Goal: Task Accomplishment & Management: Use online tool/utility

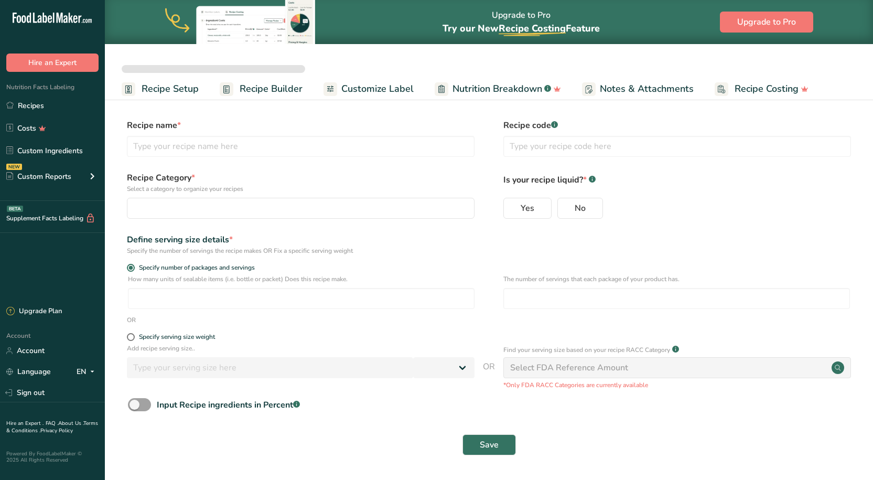
select select
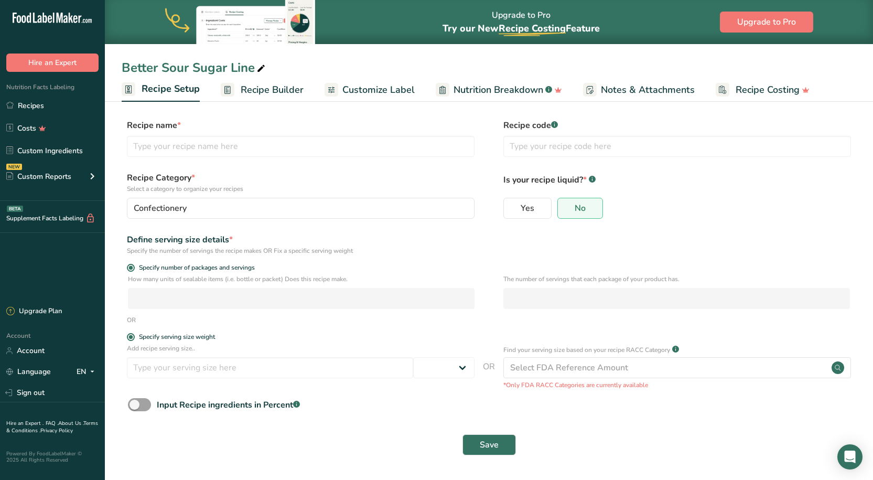
type input "Better Sour Sugar Line"
radio input "true"
radio input "false"
radio input "true"
type input "51"
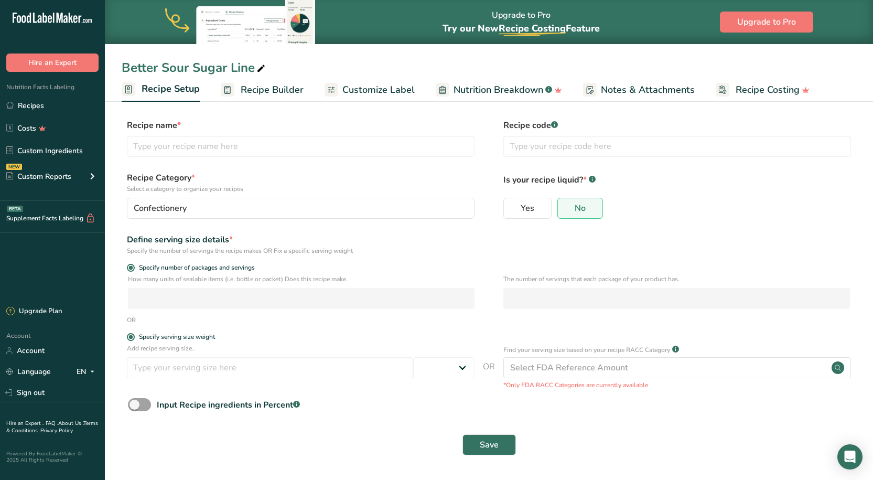
select select "0"
click at [273, 92] on span "Recipe Builder" at bounding box center [272, 90] width 63 height 14
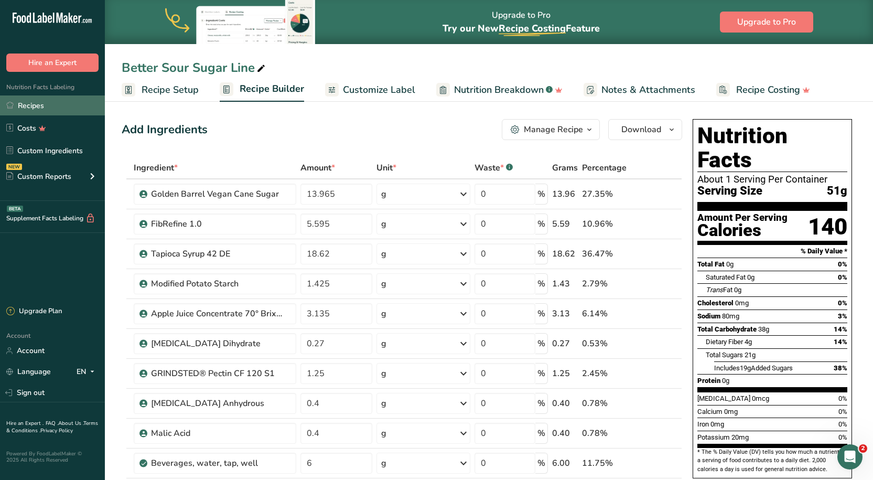
click at [41, 102] on link "Recipes" at bounding box center [52, 105] width 105 height 20
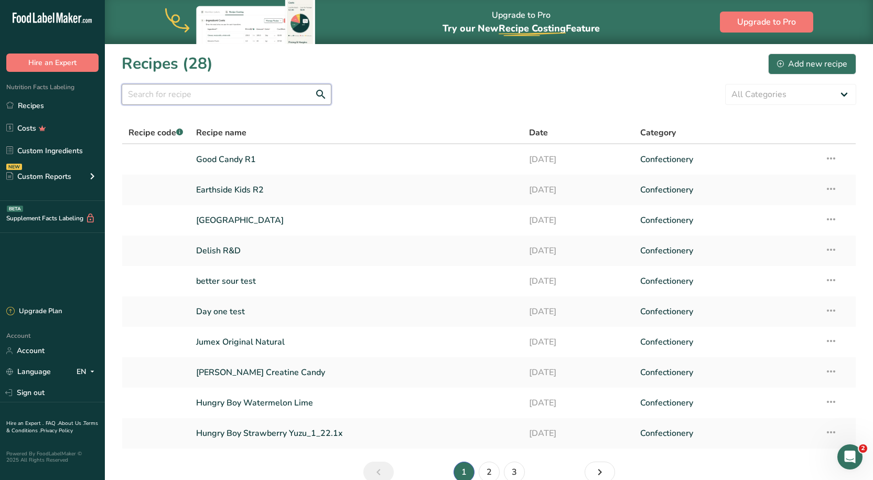
click at [211, 96] on input "text" at bounding box center [227, 94] width 210 height 21
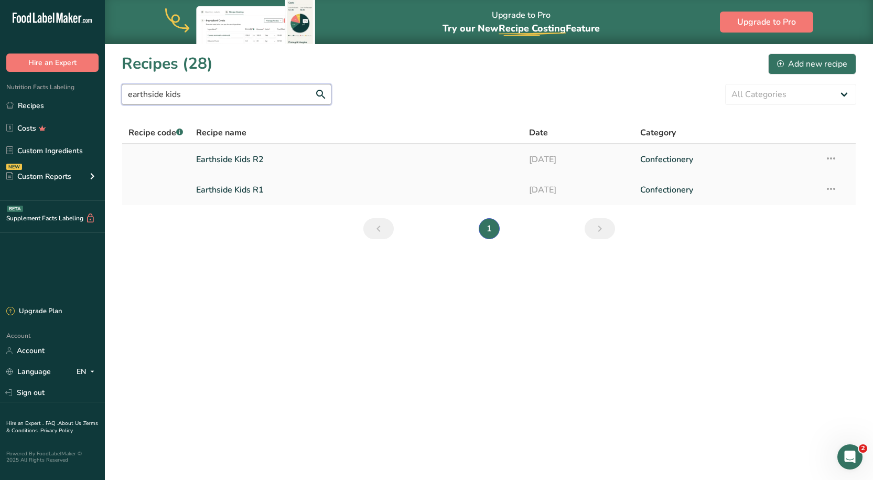
type input "earthside kids"
click at [229, 163] on link "Earthside Kids R2" at bounding box center [356, 159] width 320 height 22
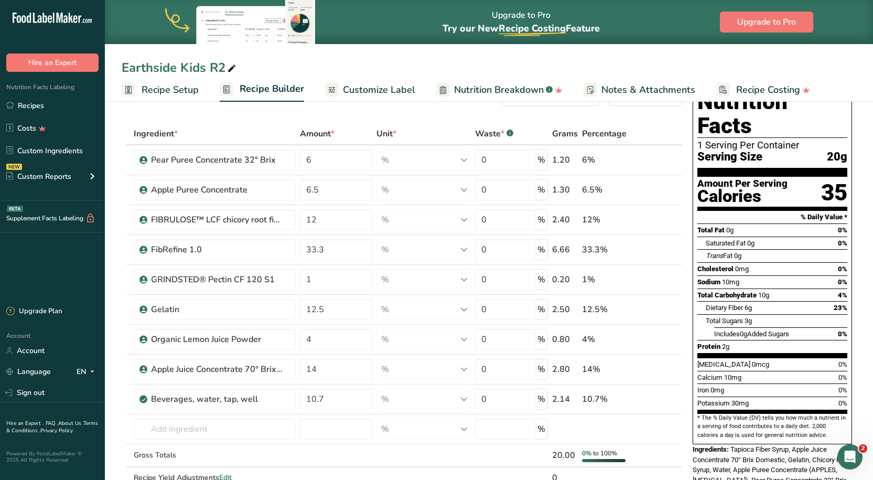
scroll to position [52, 0]
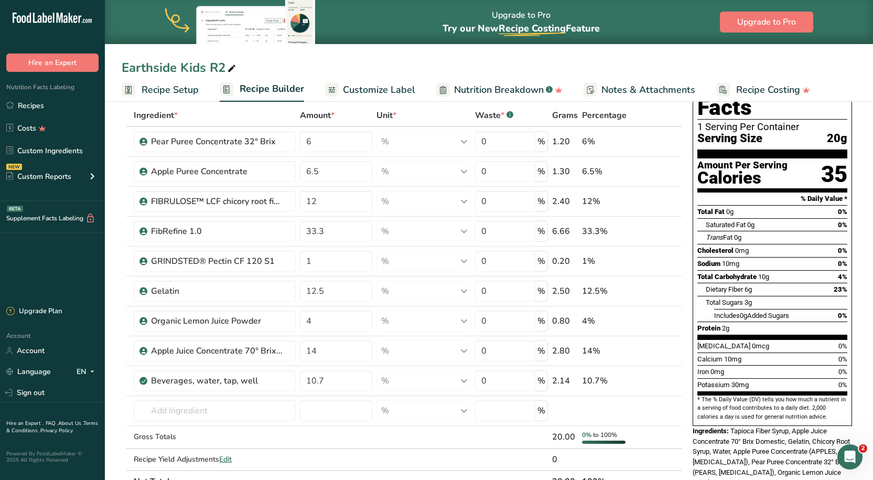
drag, startPoint x: 39, startPoint y: 106, endPoint x: 325, endPoint y: 103, distance: 285.3
click at [39, 106] on link "Recipes" at bounding box center [52, 105] width 105 height 20
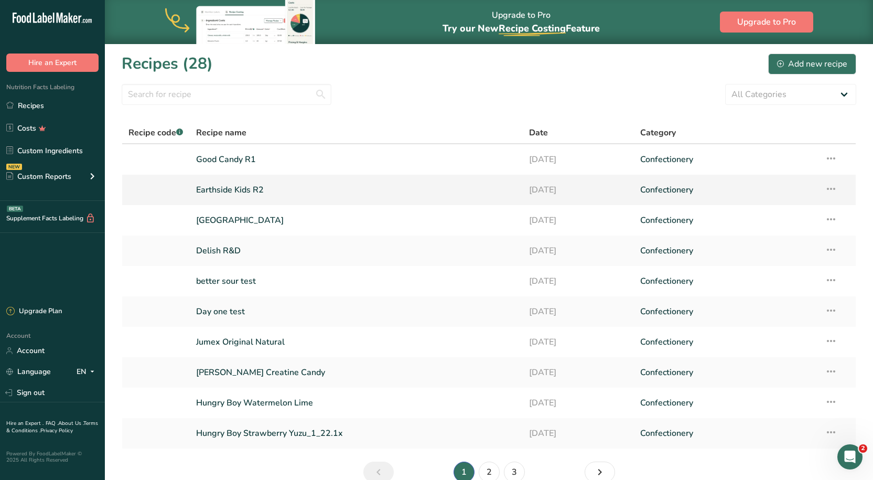
click at [223, 188] on link "Earthside Kids R2" at bounding box center [356, 190] width 320 height 22
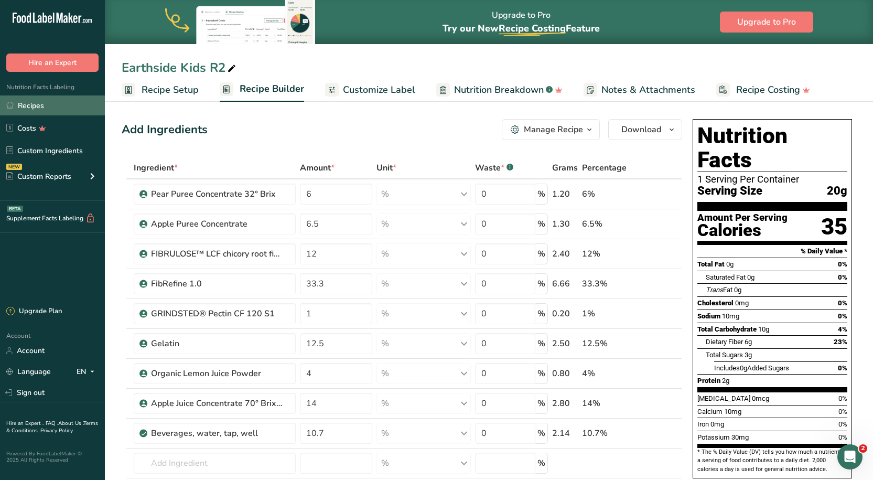
drag, startPoint x: 42, startPoint y: 120, endPoint x: 41, endPoint y: 106, distance: 14.2
click at [42, 120] on link "Costs" at bounding box center [52, 128] width 105 height 20
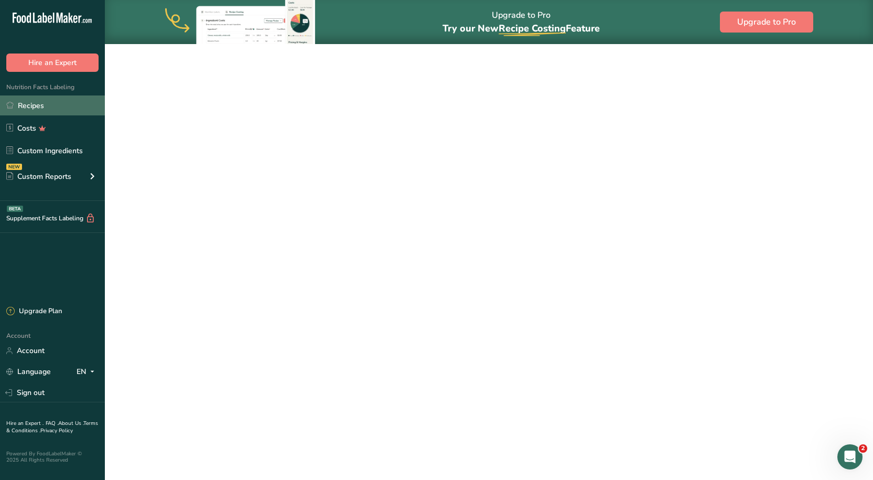
click at [41, 103] on link "Recipes" at bounding box center [52, 105] width 105 height 20
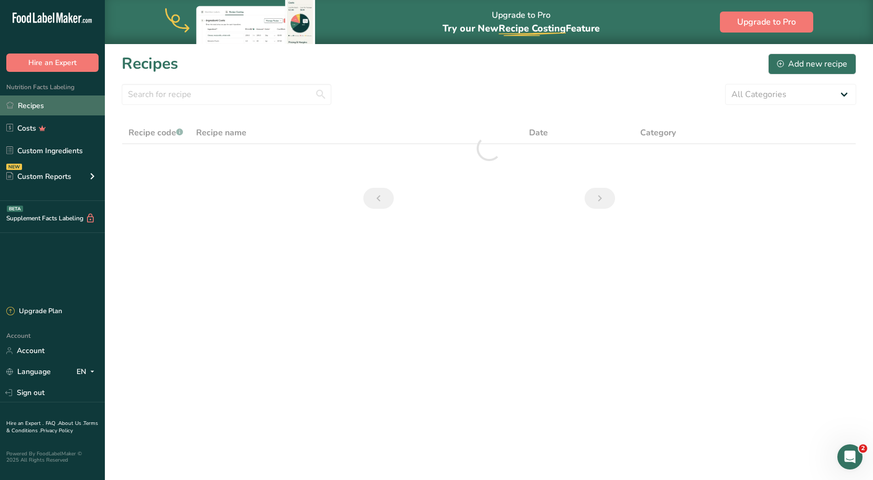
click at [41, 103] on link "Recipes" at bounding box center [52, 105] width 105 height 20
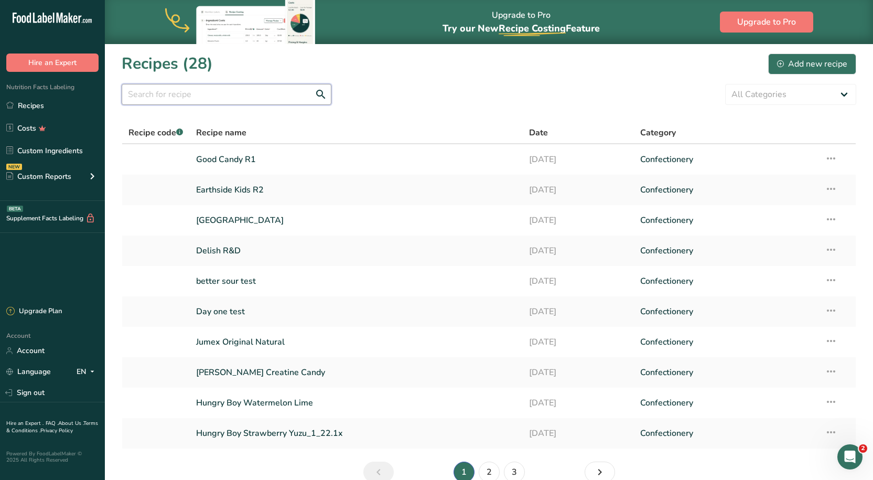
click at [242, 103] on input "text" at bounding box center [227, 94] width 210 height 21
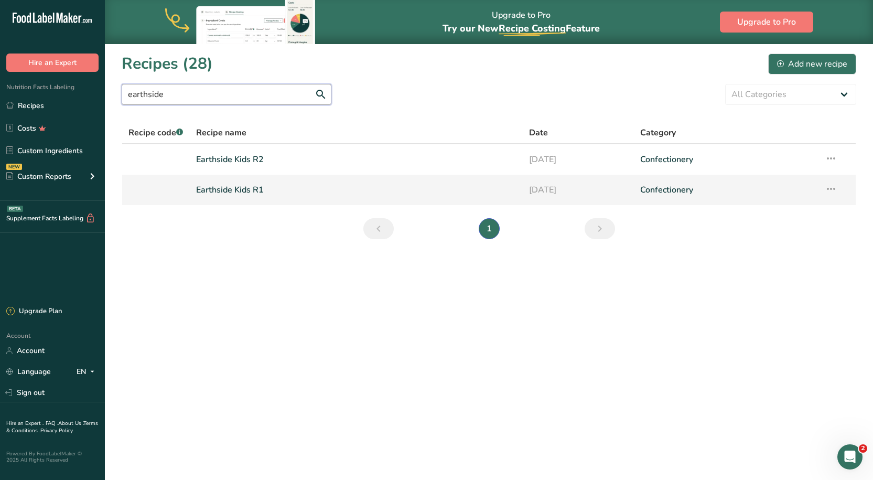
type input "earthside"
click at [240, 191] on link "Earthside Kids R1" at bounding box center [356, 190] width 320 height 22
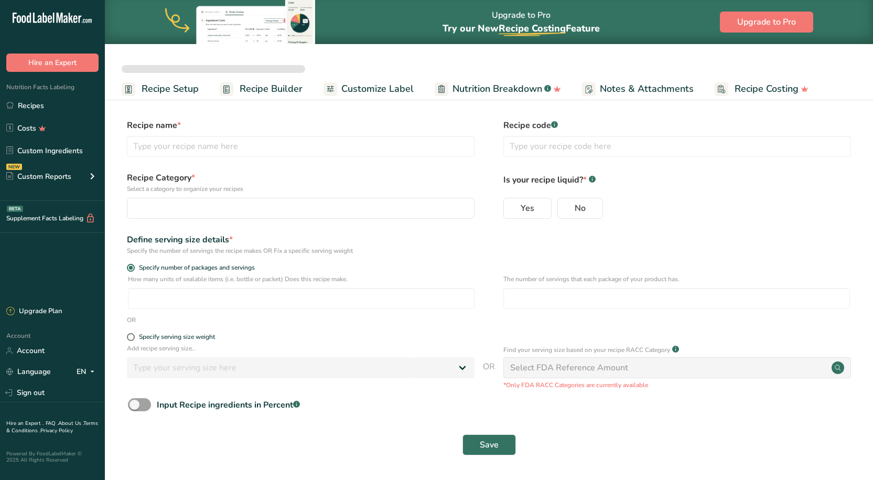
select select
type input "Better Sour Sugar Line"
radio input "true"
radio input "false"
radio input "true"
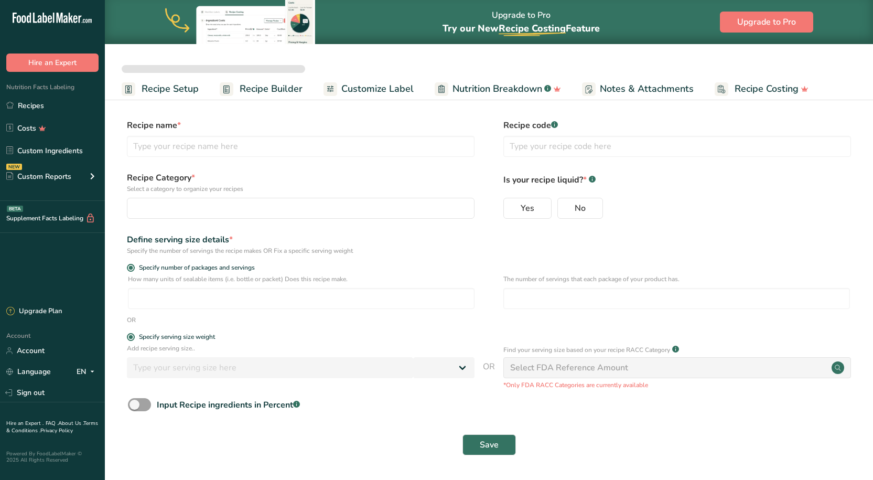
type input "51"
select select "0"
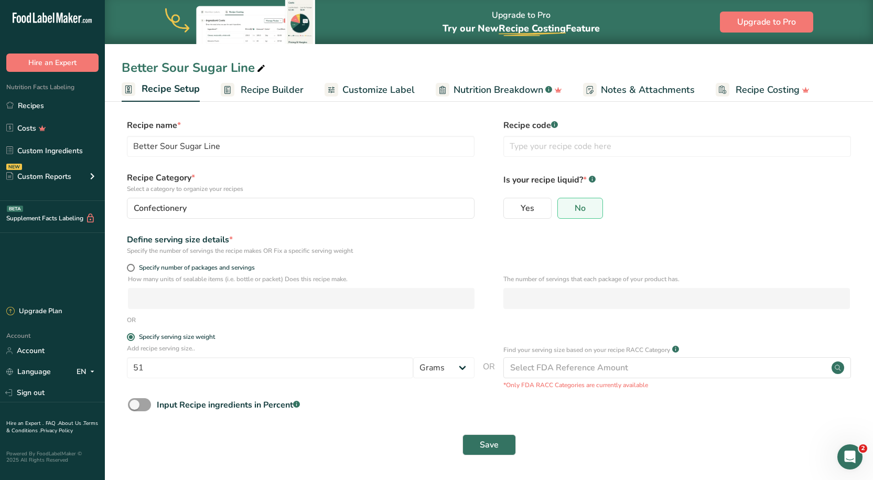
click at [270, 90] on span "Recipe Builder" at bounding box center [272, 90] width 63 height 14
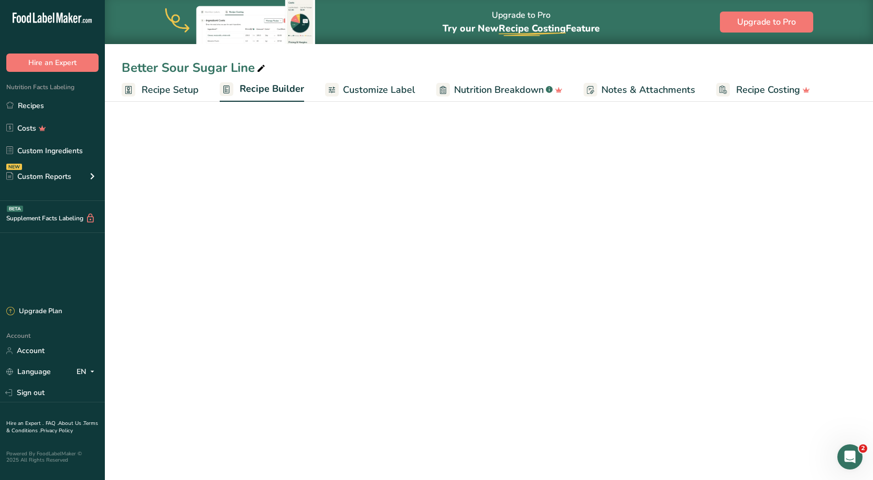
click at [176, 90] on span "Recipe Setup" at bounding box center [170, 90] width 57 height 14
click at [167, 90] on span "Recipe Setup" at bounding box center [171, 89] width 58 height 14
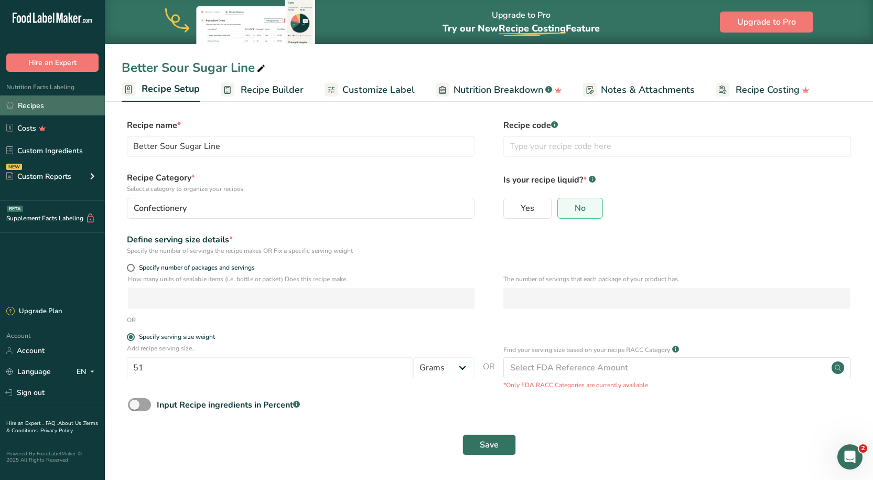
click at [60, 100] on link "Recipes" at bounding box center [52, 105] width 105 height 20
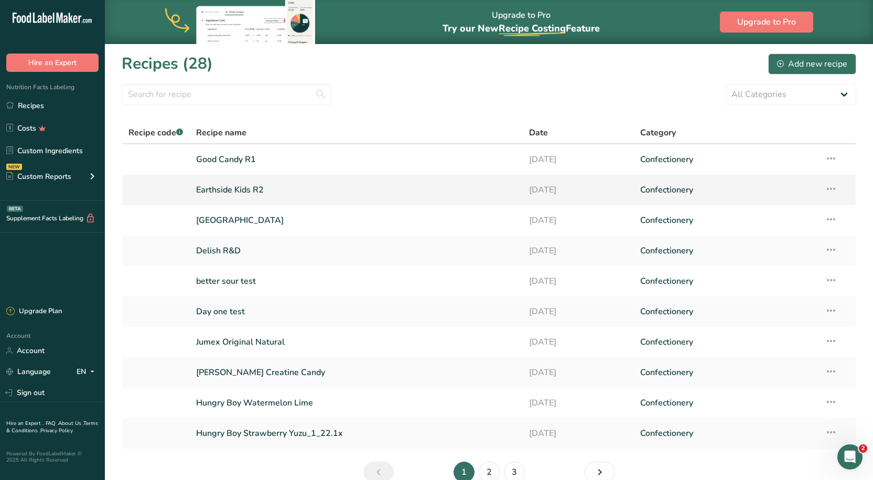
click at [243, 188] on link "Earthside Kids R2" at bounding box center [356, 190] width 320 height 22
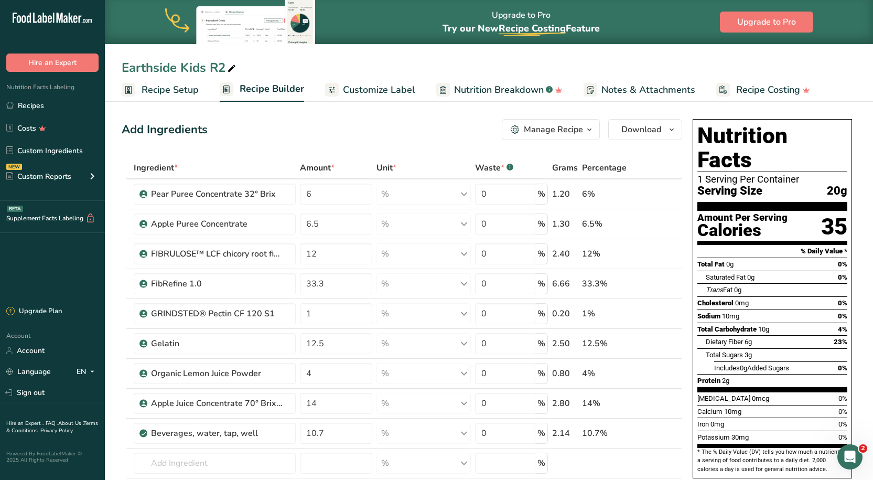
click at [388, 128] on div "Add Ingredients Manage Recipe Delete Recipe Duplicate Recipe Scale Recipe Save …" at bounding box center [402, 129] width 561 height 21
click at [53, 106] on link "Recipes" at bounding box center [52, 105] width 105 height 20
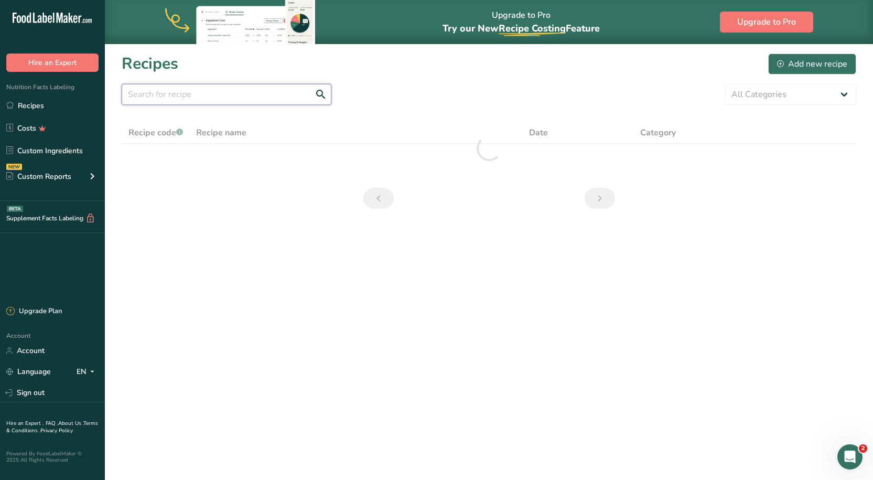
click at [209, 91] on input "text" at bounding box center [227, 94] width 210 height 21
type input "delish"
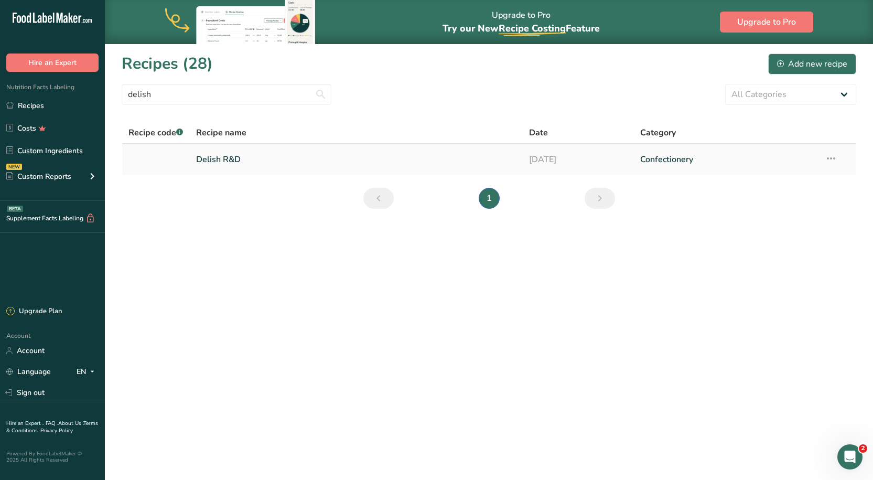
click at [221, 163] on link "Delish R&D" at bounding box center [356, 159] width 320 height 22
